Goal: Information Seeking & Learning: Learn about a topic

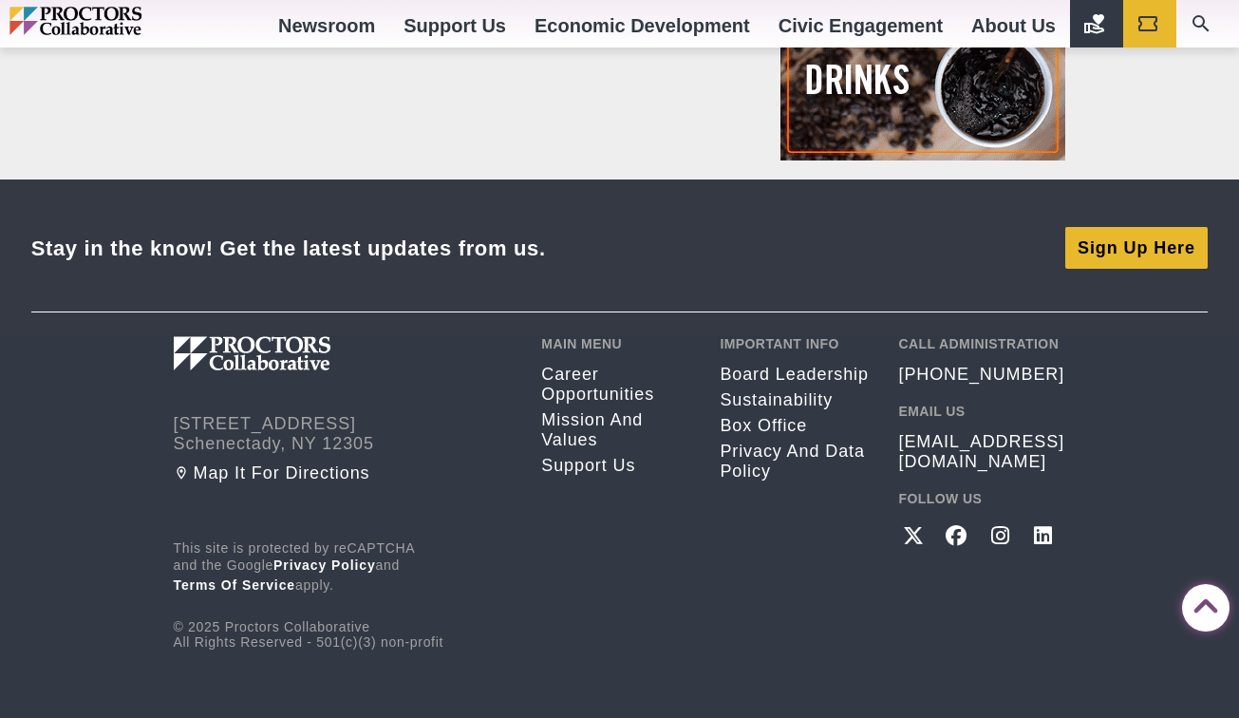
scroll to position [2417, 0]
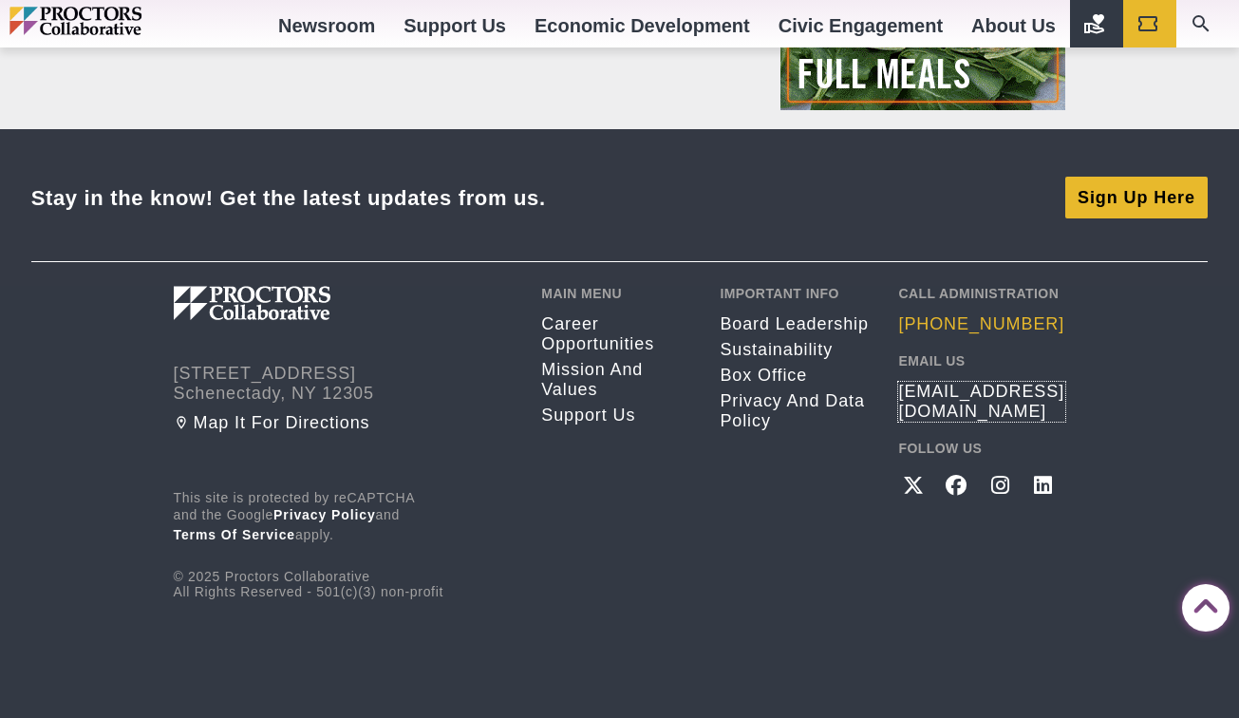
click at [963, 388] on link "[EMAIL_ADDRESS][DOMAIN_NAME]" at bounding box center [981, 402] width 167 height 40
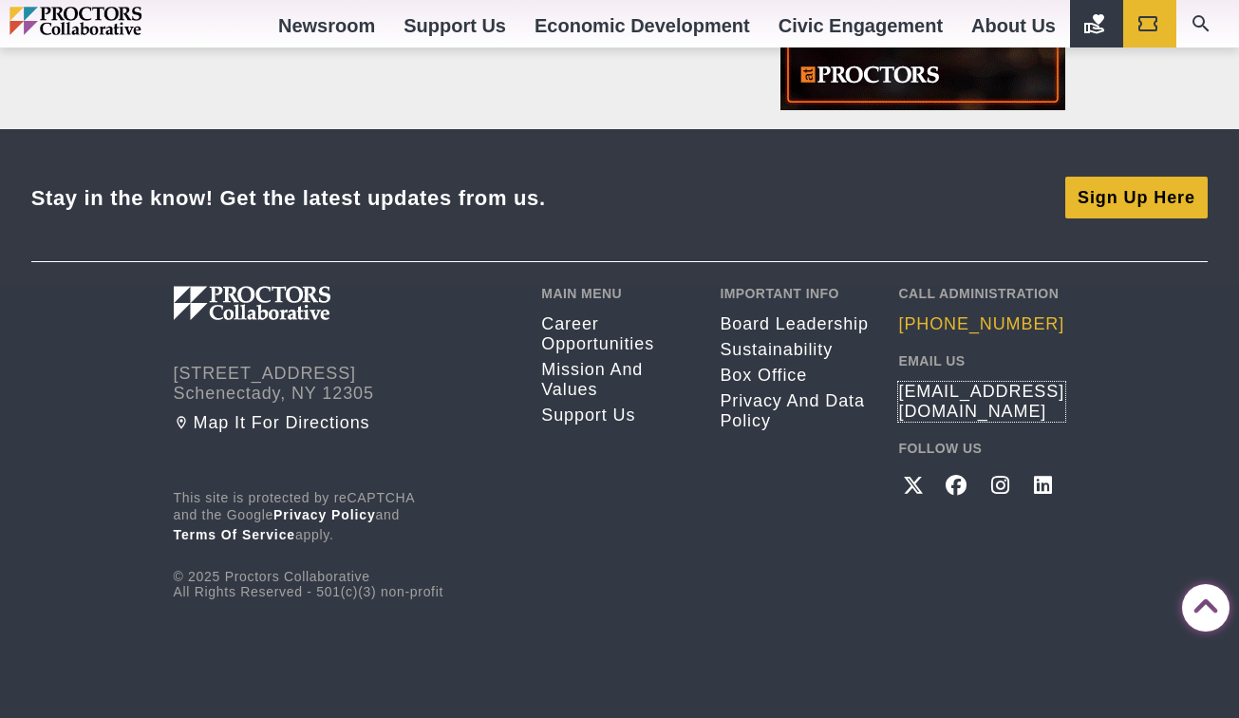
click at [941, 321] on link "[PHONE_NUMBER]" at bounding box center [981, 324] width 166 height 20
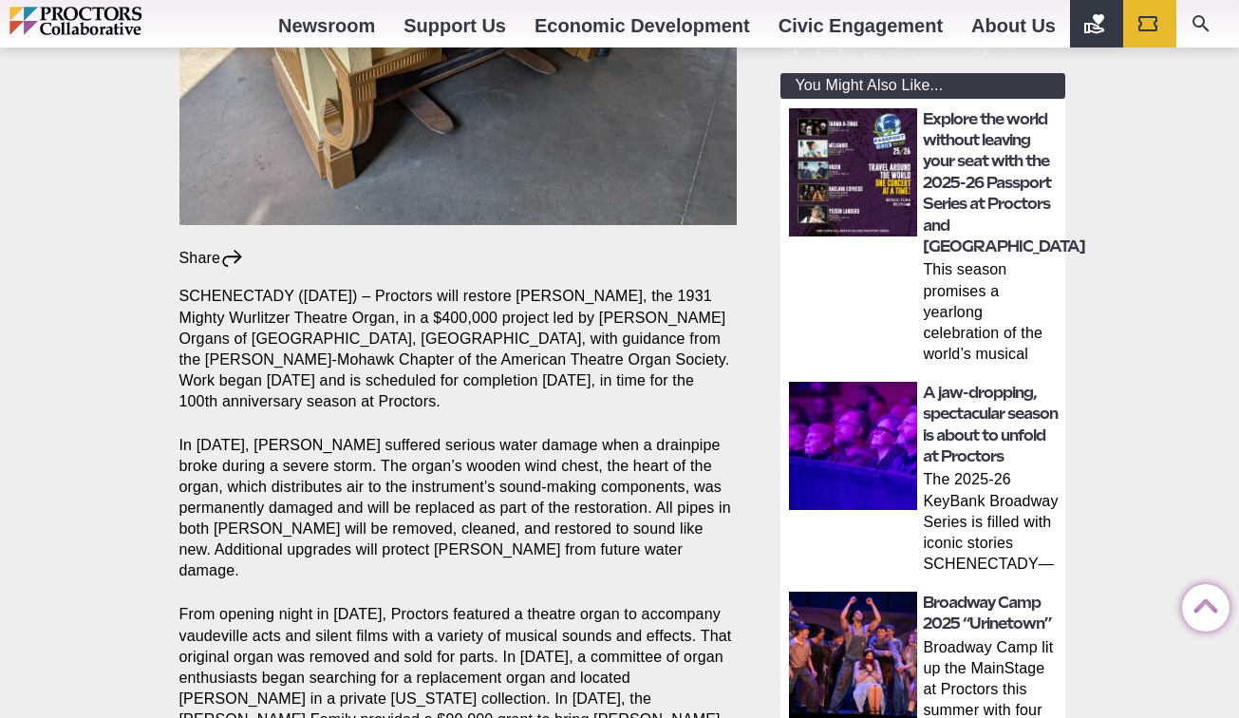
scroll to position [617, 0]
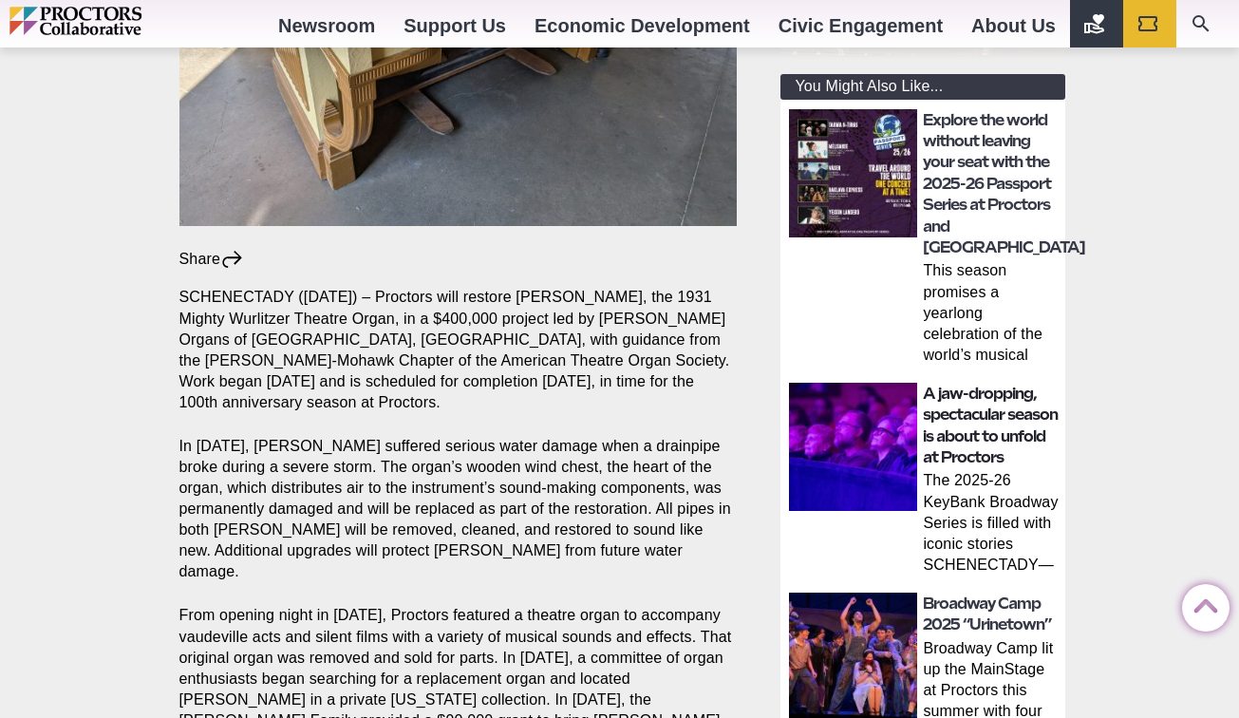
click at [968, 398] on link "A jaw-dropping, spectacular season is about to unfold at Proctors" at bounding box center [990, 426] width 135 height 82
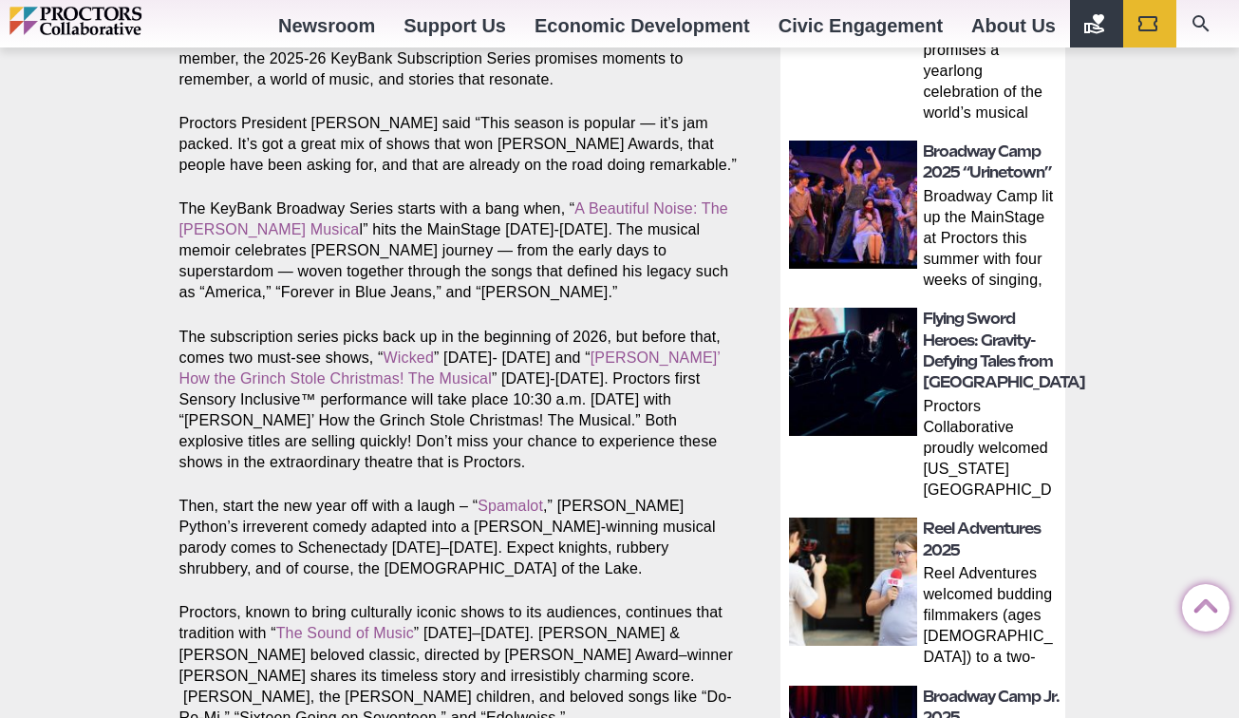
scroll to position [858, 0]
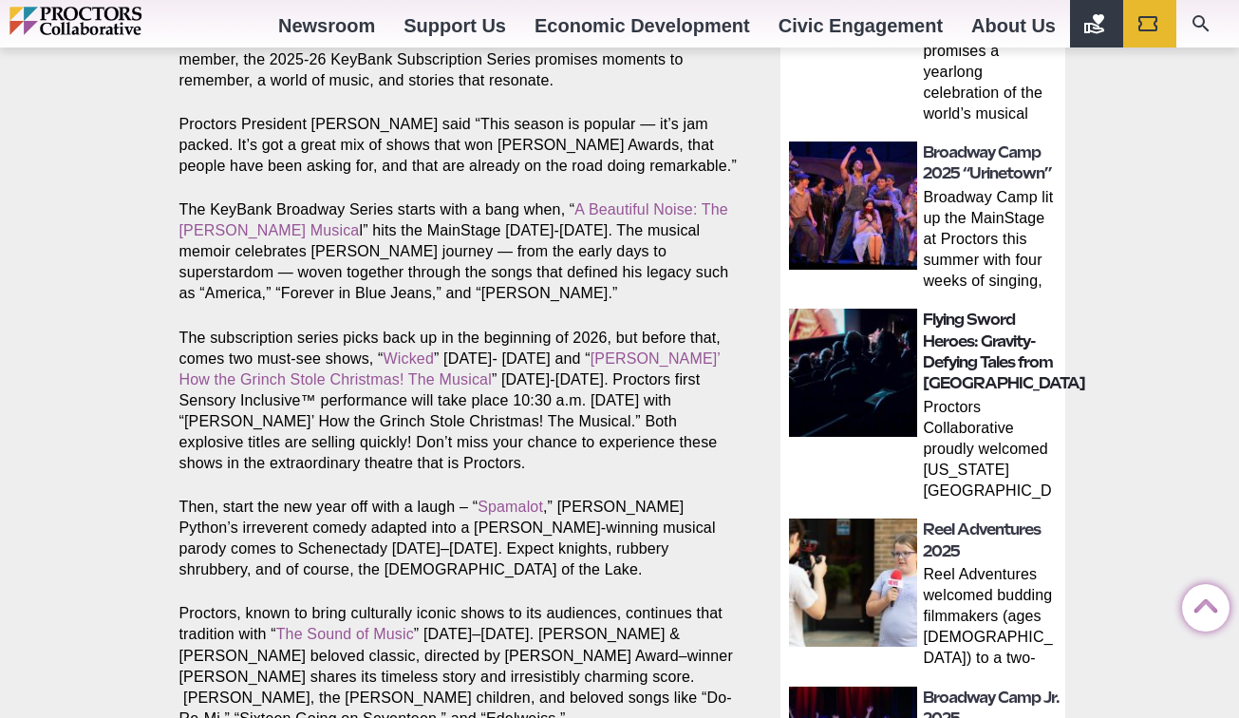
click at [973, 338] on link "Flying Sword Heroes: Gravity-Defying Tales from [GEOGRAPHIC_DATA]" at bounding box center [1004, 351] width 162 height 82
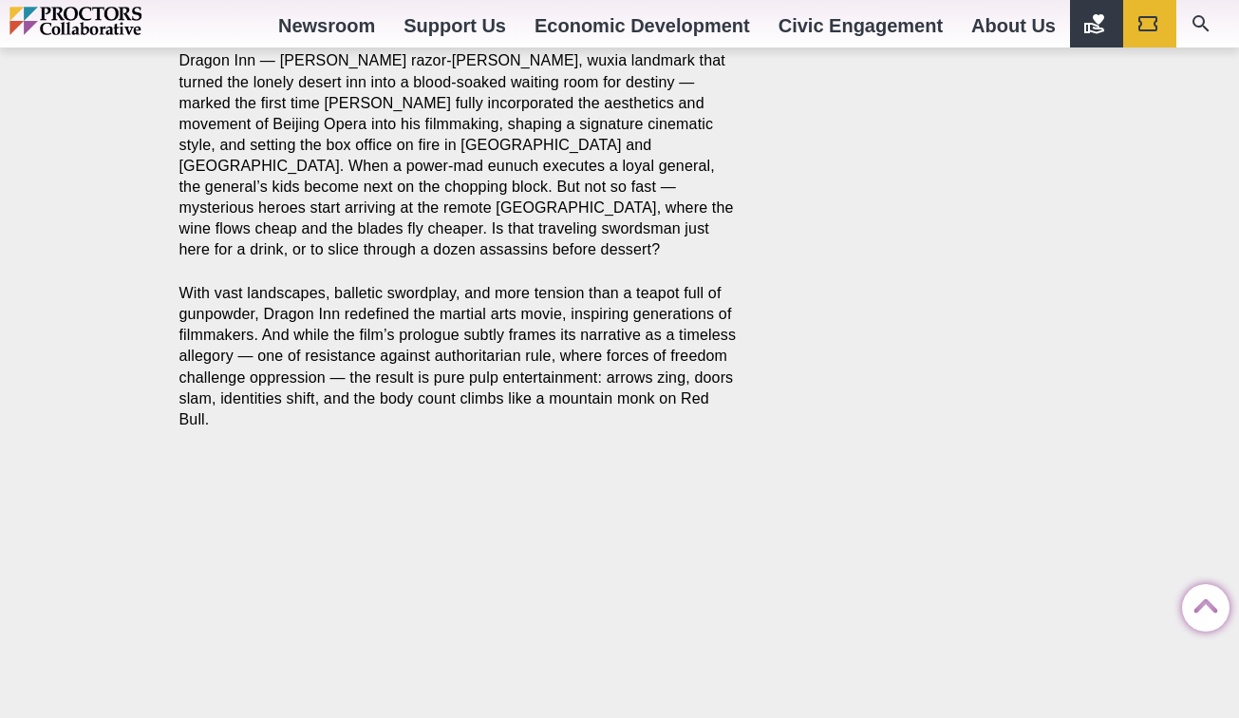
scroll to position [3976, 0]
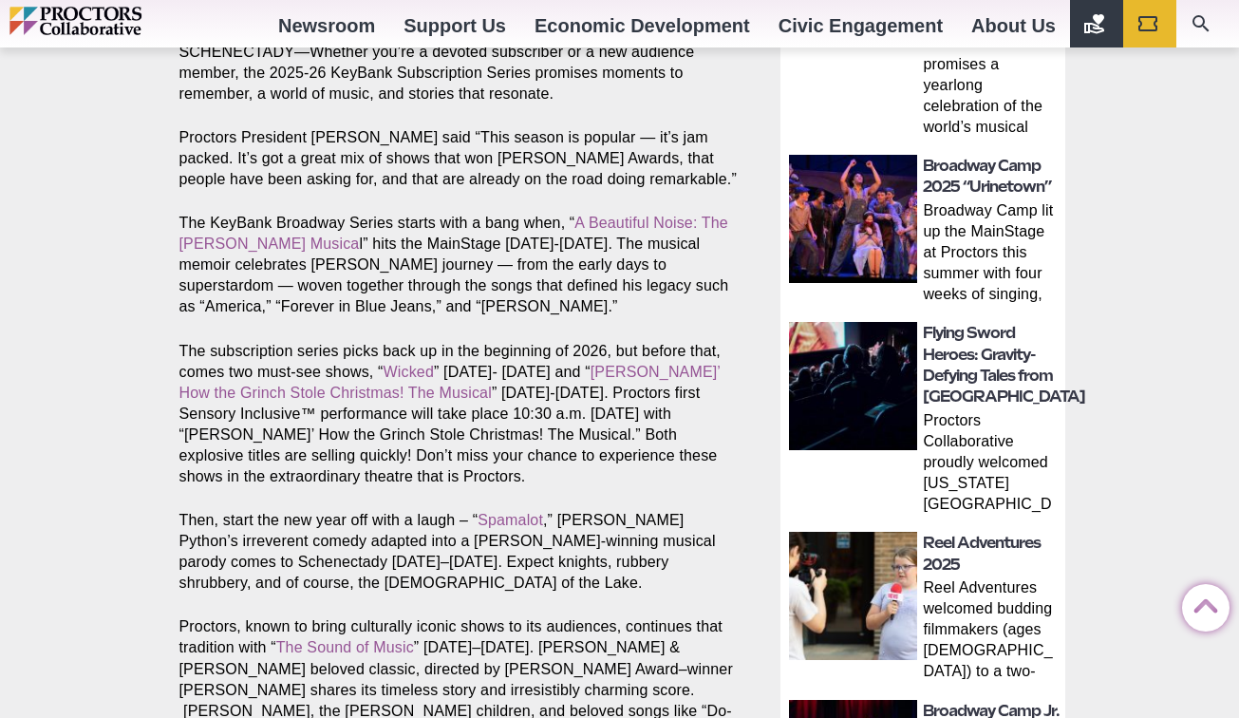
scroll to position [845, 0]
click at [618, 371] on link "[PERSON_NAME]’ How the Grinch Stole Christmas! The Musical" at bounding box center [449, 382] width 541 height 37
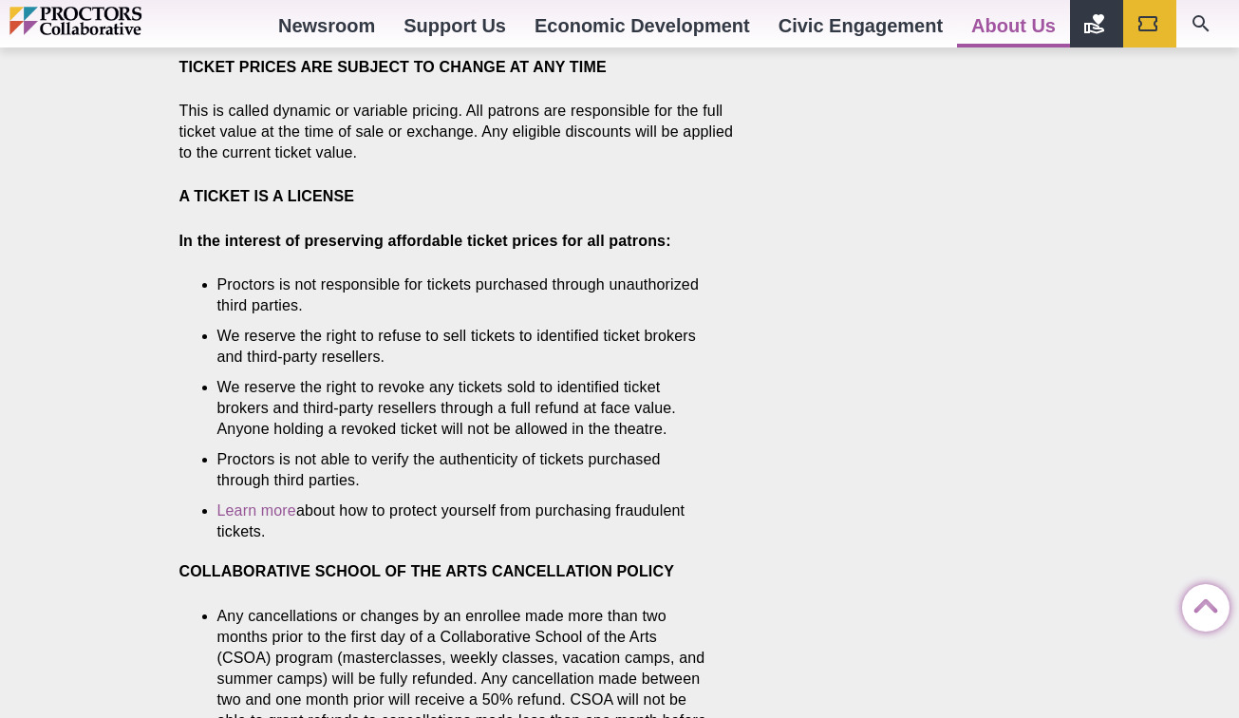
scroll to position [2074, 0]
click at [651, 501] on li "Learn more about how to protect yourself from purchasing fraudulent tickets." at bounding box center [463, 522] width 492 height 42
